Goal: Navigation & Orientation: Go to known website

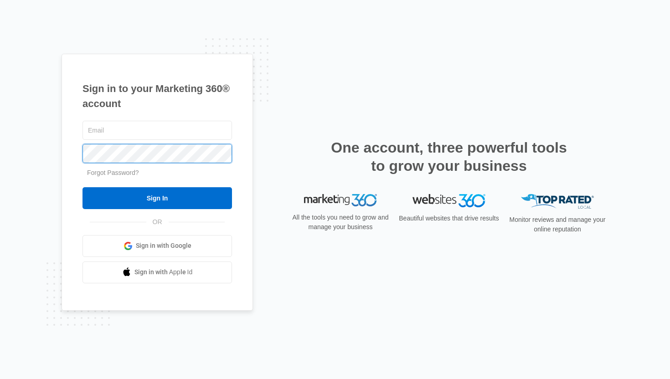
click at [0, 379] on com-1password-button at bounding box center [0, 379] width 0 height 0
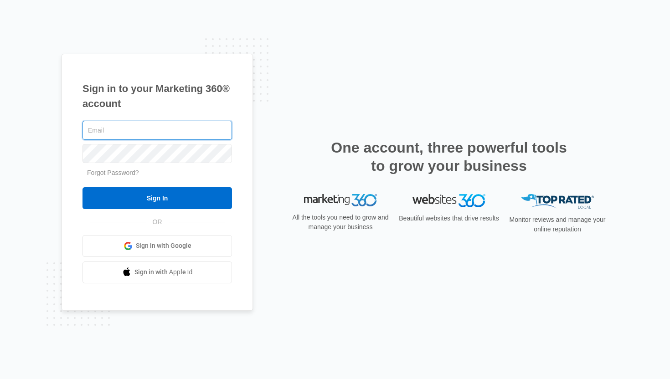
click at [121, 134] on input "text" at bounding box center [156, 130] width 149 height 19
type input "[PERSON_NAME][EMAIL_ADDRESS][DOMAIN_NAME]"
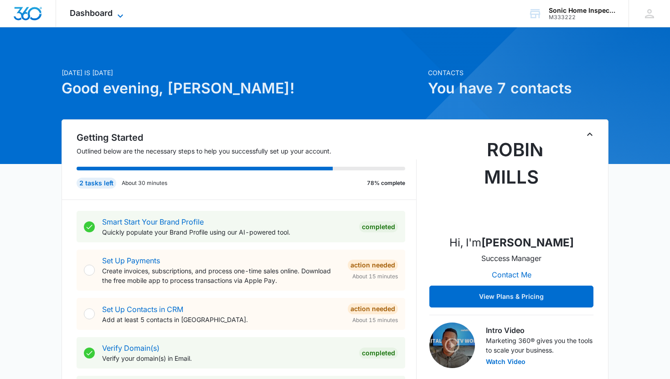
click at [122, 13] on icon at bounding box center [120, 15] width 11 height 11
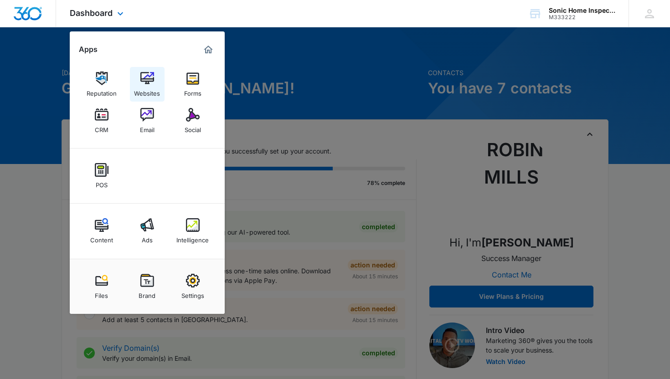
click at [149, 81] on img at bounding box center [147, 79] width 14 height 14
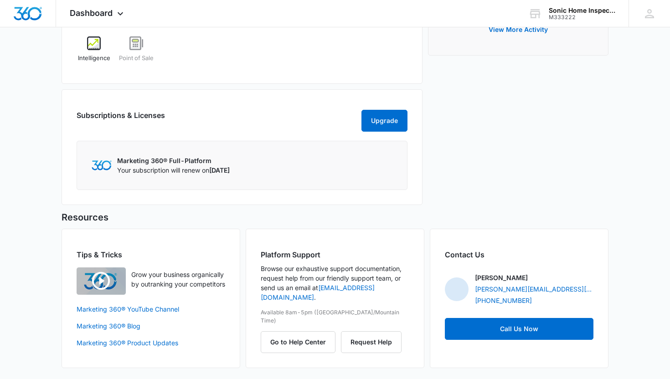
scroll to position [652, 0]
